Goal: Transaction & Acquisition: Purchase product/service

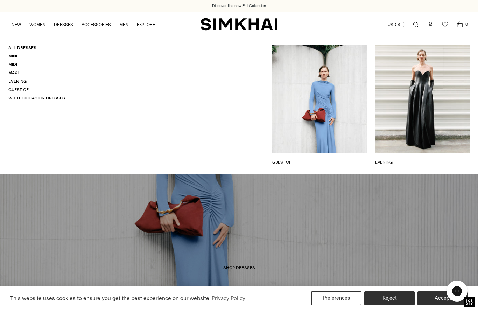
click at [15, 55] on link "Mini" at bounding box center [12, 56] width 9 height 5
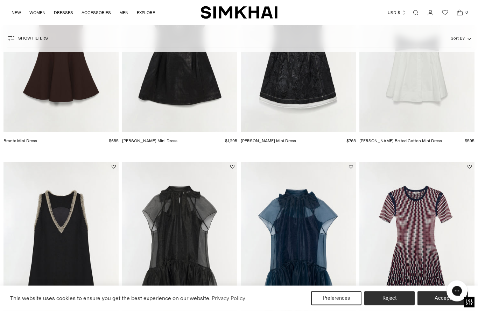
scroll to position [138, 0]
click at [197, 258] on img "Beaux Organza Dress" at bounding box center [179, 248] width 115 height 173
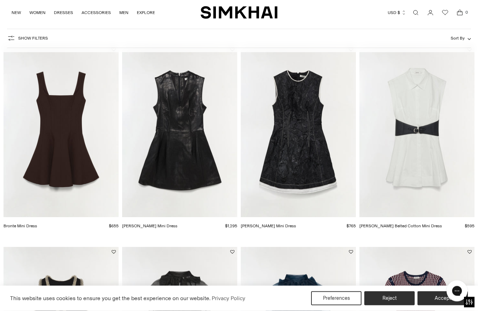
scroll to position [53, 0]
click at [181, 152] on img "Juliette Leather Mini Dress" at bounding box center [179, 130] width 115 height 173
click at [81, 140] on img "Bronte Mini Dress" at bounding box center [61, 130] width 115 height 173
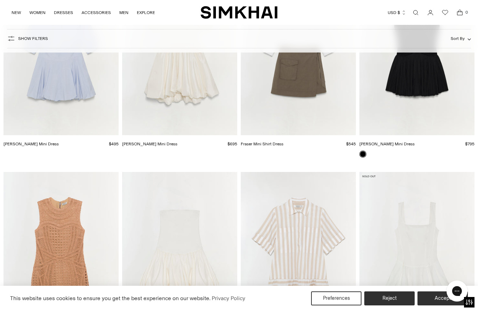
scroll to position [1581, 0]
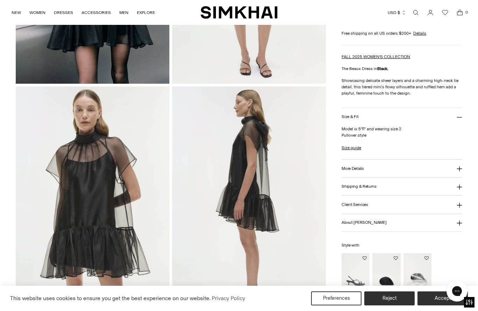
scroll to position [216, 0]
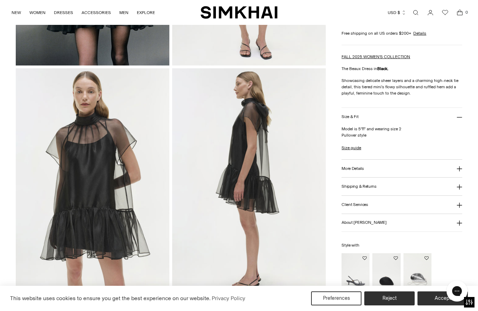
click at [315, 264] on img at bounding box center [249, 183] width 154 height 231
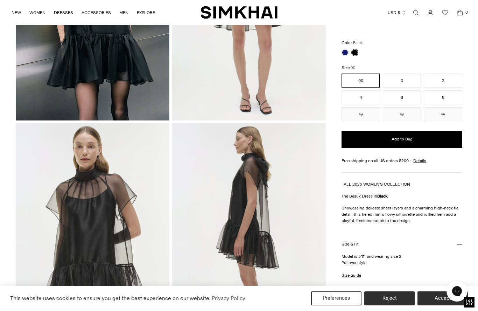
scroll to position [0, 0]
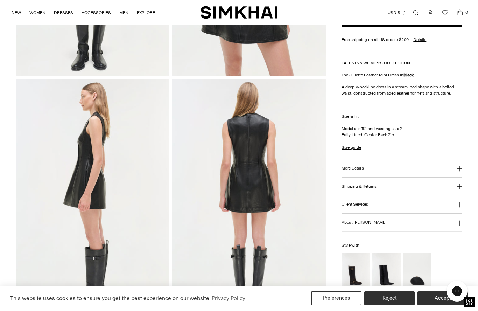
scroll to position [224, 0]
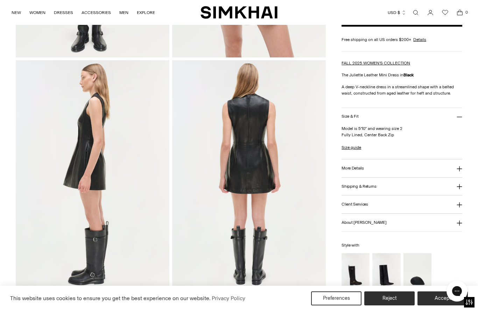
click at [303, 236] on img at bounding box center [249, 175] width 154 height 231
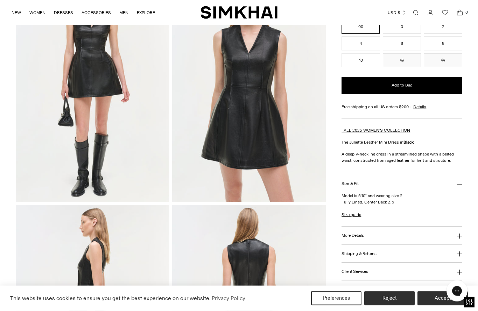
scroll to position [0, 0]
